Goal: Navigation & Orientation: Go to known website

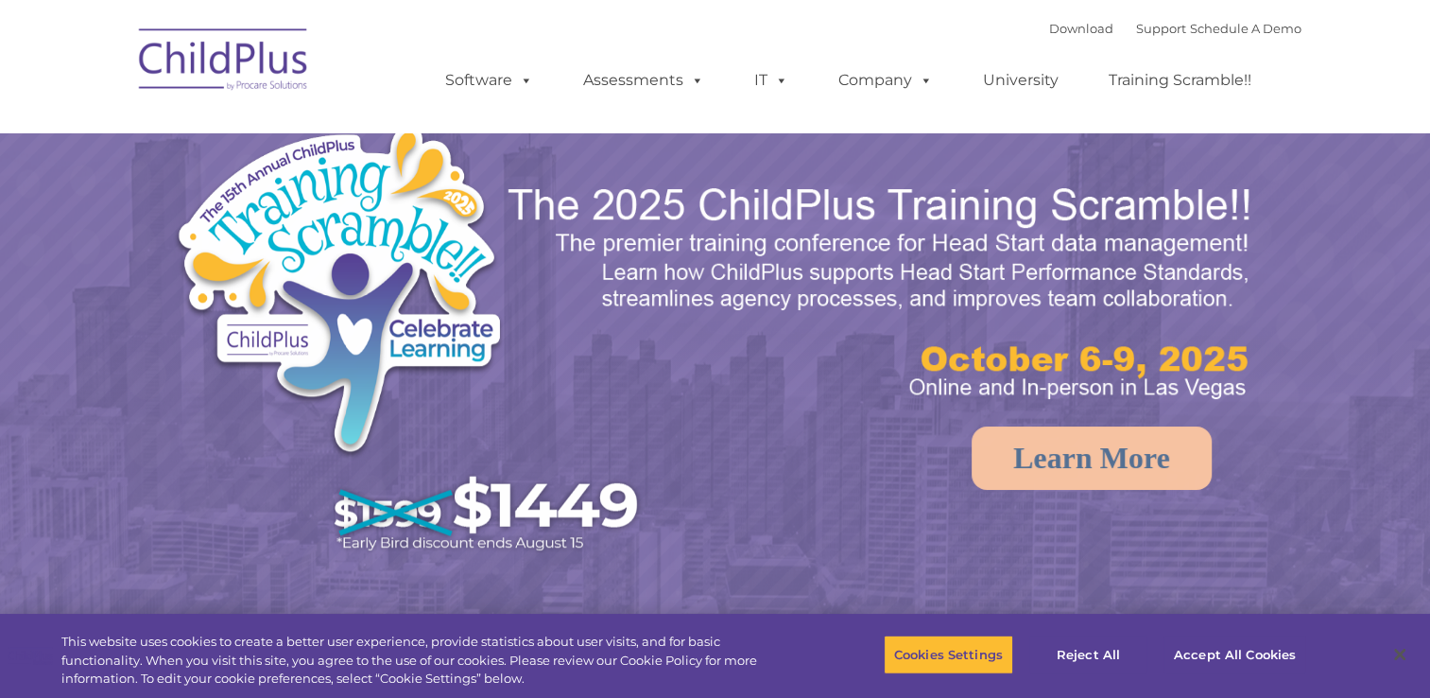
select select "MEDIUM"
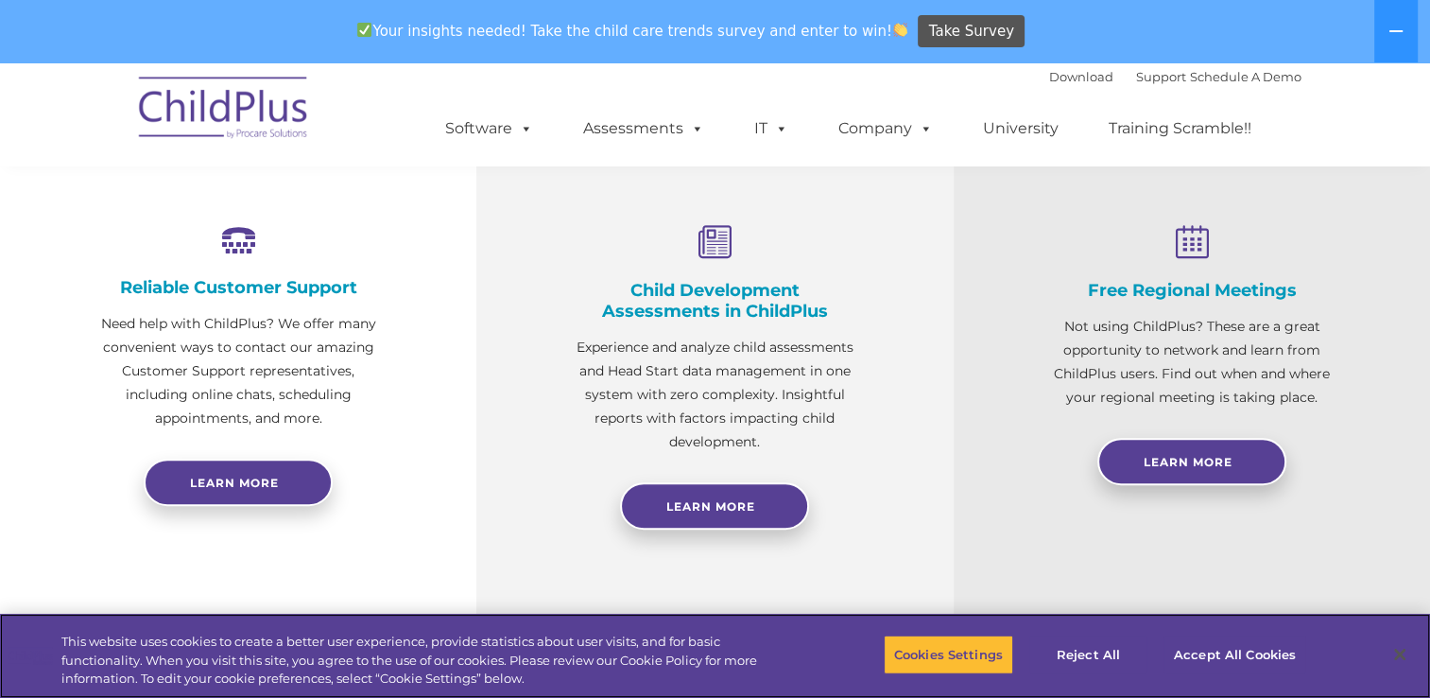
scroll to position [501, 0]
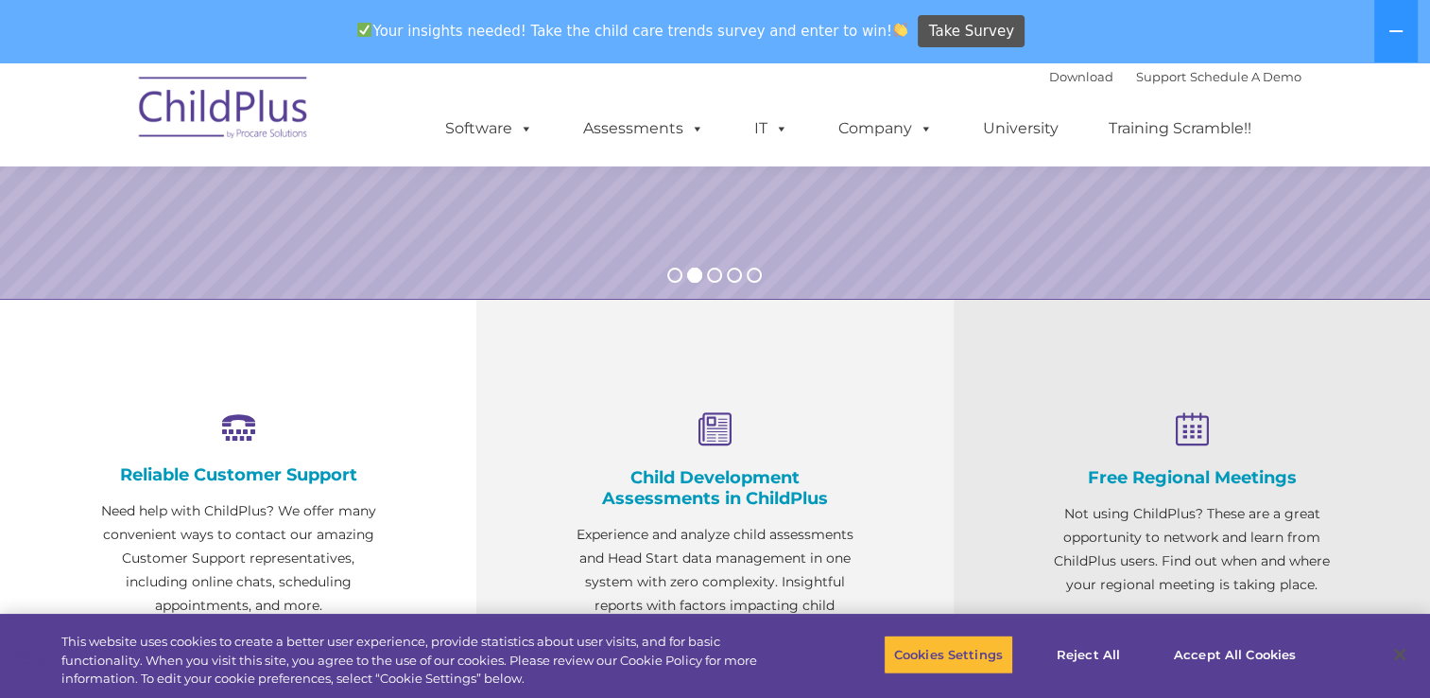
click at [219, 97] on img at bounding box center [223, 110] width 189 height 95
click at [226, 113] on img at bounding box center [223, 110] width 189 height 95
click at [248, 94] on img at bounding box center [223, 110] width 189 height 95
click at [238, 95] on img at bounding box center [223, 110] width 189 height 95
